Goal: Entertainment & Leisure: Consume media (video, audio)

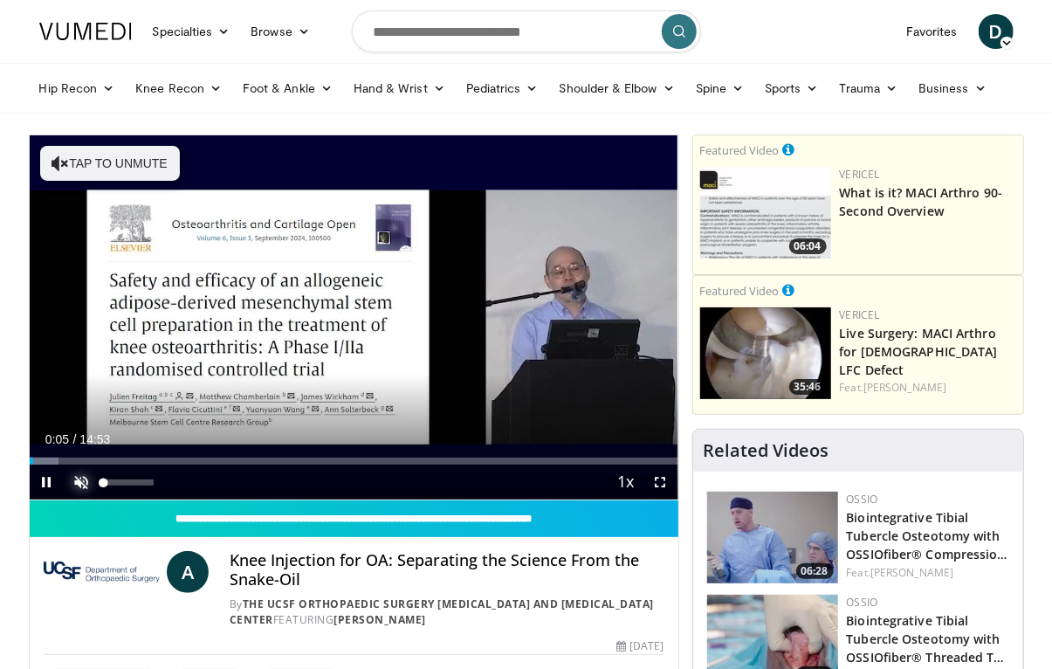
click at [84, 476] on span "Video Player" at bounding box center [82, 481] width 35 height 35
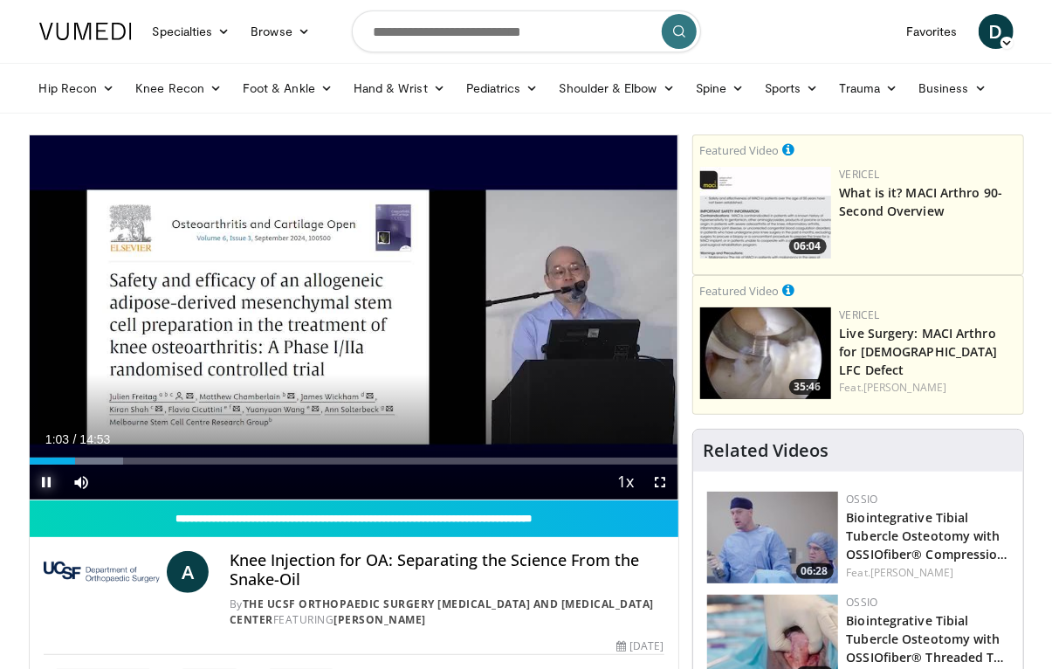
click at [42, 481] on span "Video Player" at bounding box center [47, 481] width 35 height 35
click at [48, 481] on span "Video Player" at bounding box center [47, 481] width 35 height 35
click at [43, 480] on span "Video Player" at bounding box center [47, 481] width 35 height 35
